Goal: Information Seeking & Learning: Find specific page/section

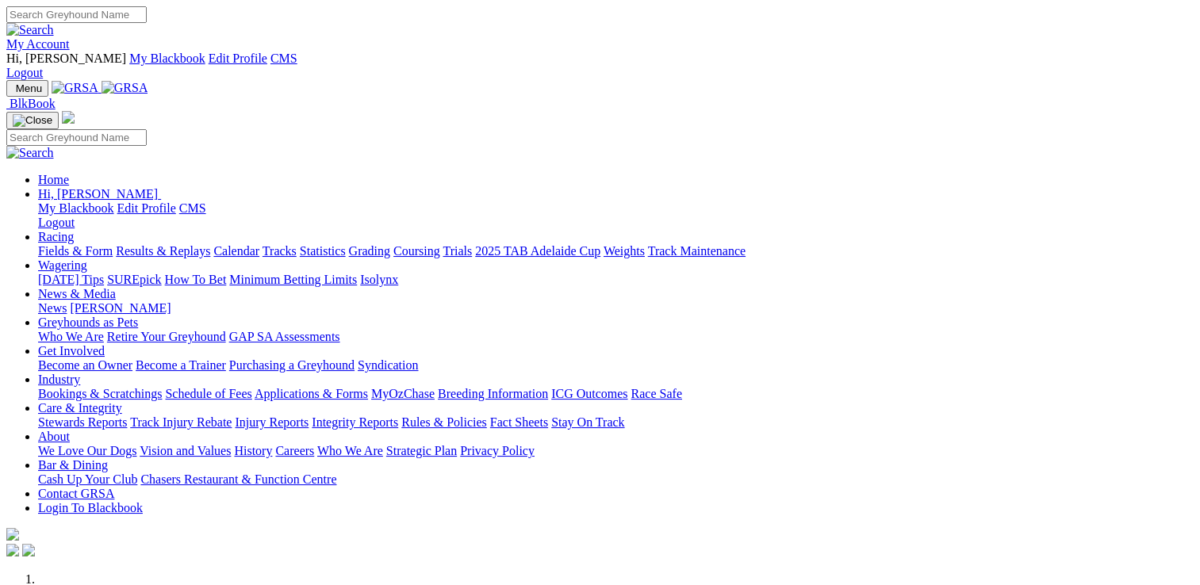
click at [122, 401] on link "Care & Integrity" at bounding box center [80, 407] width 84 height 13
click at [127, 416] on link "Stewards Reports" at bounding box center [82, 422] width 89 height 13
